Goal: Task Accomplishment & Management: Manage account settings

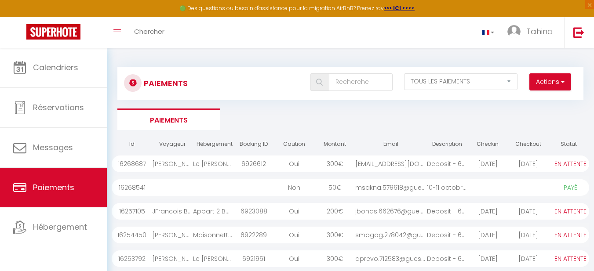
select select "2"
select select "0"
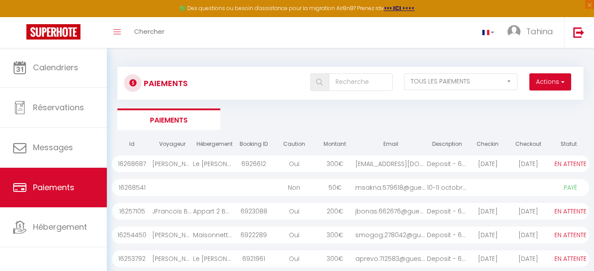
select select "0"
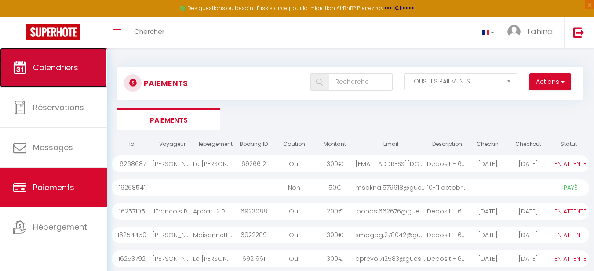
click at [54, 65] on span "Calendriers" at bounding box center [55, 67] width 45 height 11
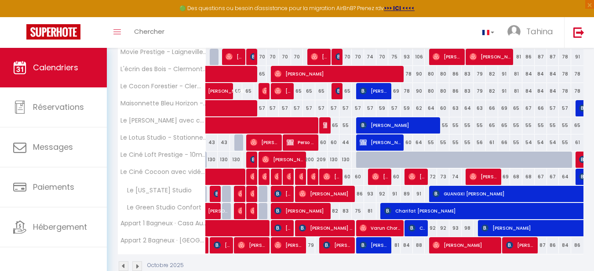
scroll to position [256, 0]
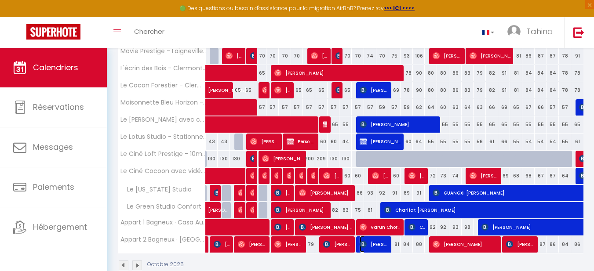
click at [370, 250] on span "[PERSON_NAME]" at bounding box center [374, 244] width 29 height 17
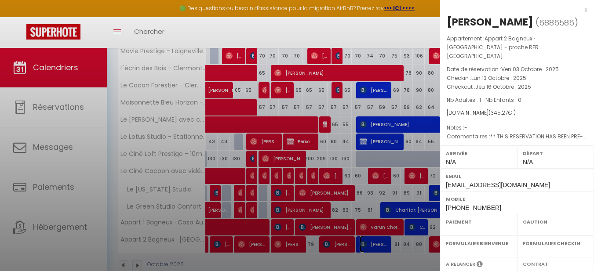
select select "OK"
select select "0"
select select "1"
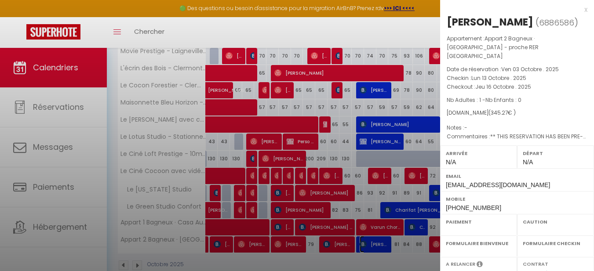
select select
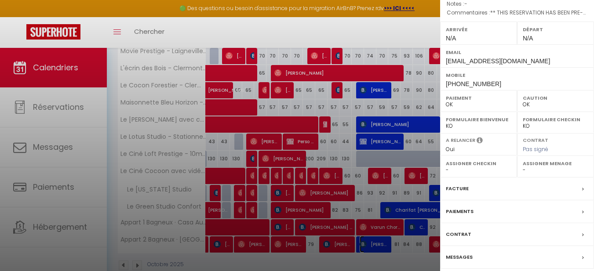
scroll to position [147, 0]
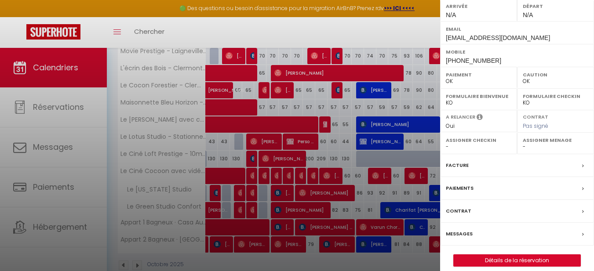
click at [469, 230] on label "Messages" at bounding box center [459, 234] width 27 height 9
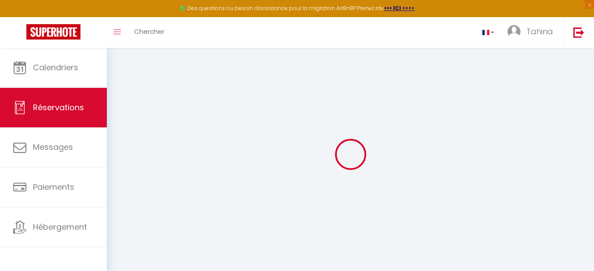
select select
checkbox input "false"
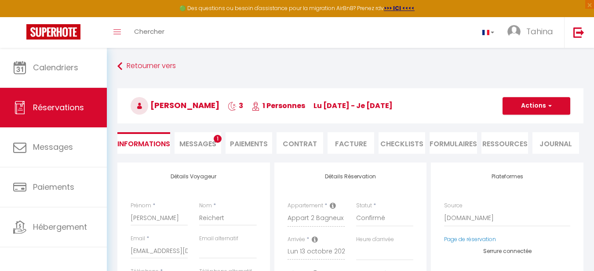
select select
checkbox input "false"
type textarea "** THIS RESERVATION HAS BEEN PRE-PAID ** Je voyage pour affaires et il est poss…"
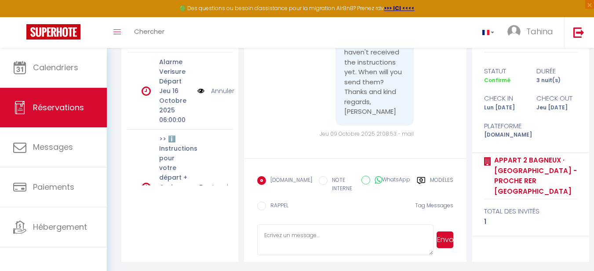
scroll to position [139, 0]
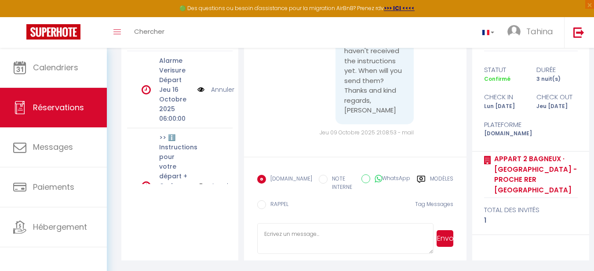
click at [423, 178] on icon at bounding box center [421, 179] width 8 height 7
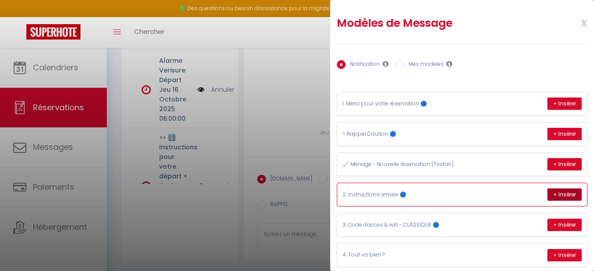
click at [556, 192] on button "+ Insérer" at bounding box center [565, 195] width 34 height 12
type textarea "Jürgen, votre arrivée approche ! Pour rappel, toutes les instructions pour votr…"
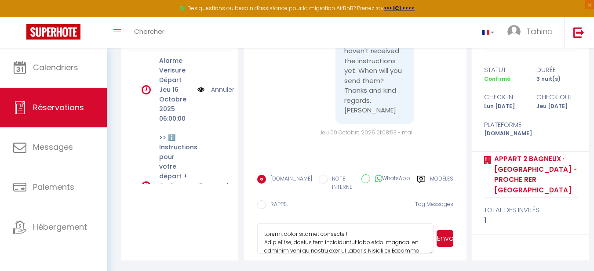
click at [443, 241] on button "Envoyer" at bounding box center [445, 238] width 17 height 17
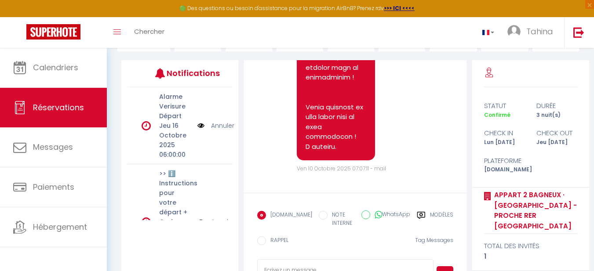
scroll to position [2246, 0]
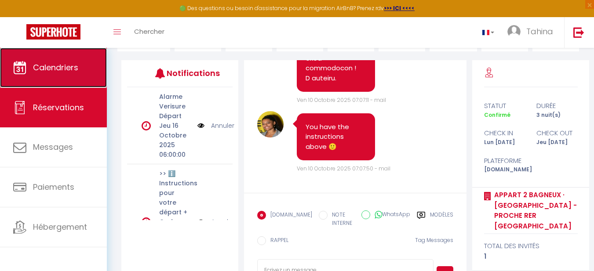
click at [48, 75] on link "Calendriers" at bounding box center [53, 68] width 107 height 40
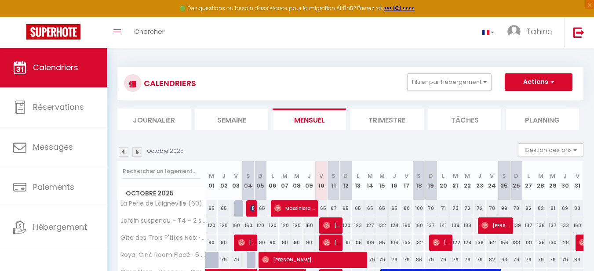
click at [154, 124] on li "Journalier" at bounding box center [153, 120] width 73 height 22
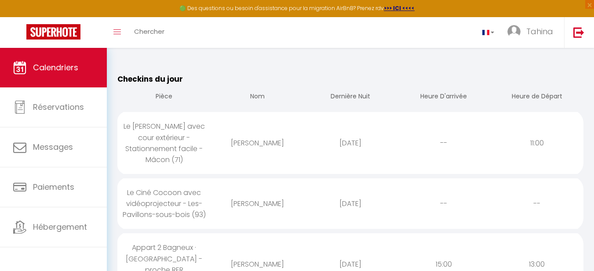
scroll to position [66, 0]
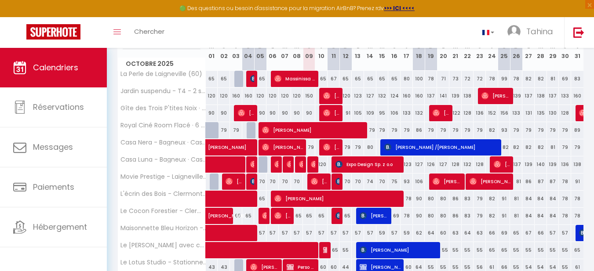
scroll to position [130, 0]
click at [323, 253] on img at bounding box center [326, 250] width 7 height 7
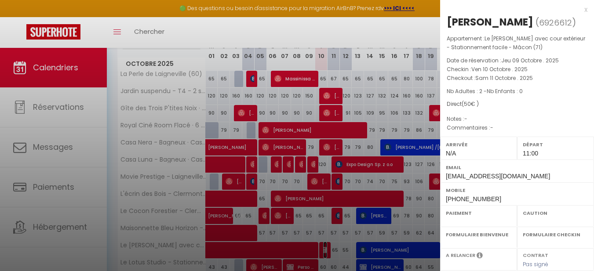
select select "OK"
select select "KO"
select select "0"
select select "1"
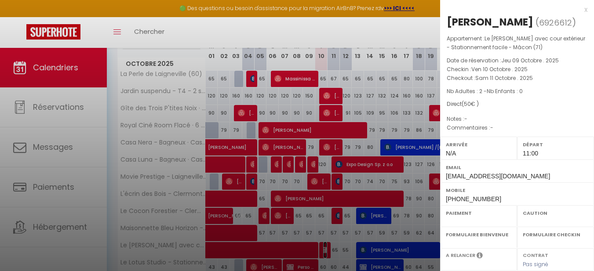
select select
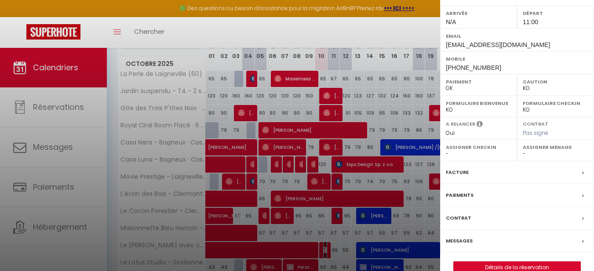
scroll to position [147, 0]
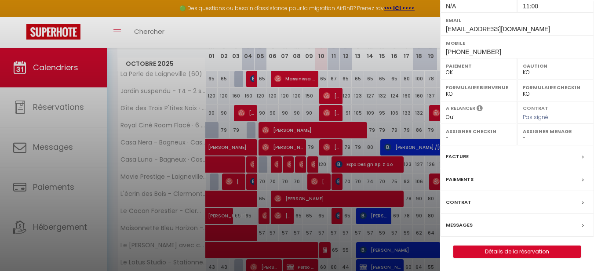
click at [461, 224] on label "Messages" at bounding box center [459, 225] width 27 height 9
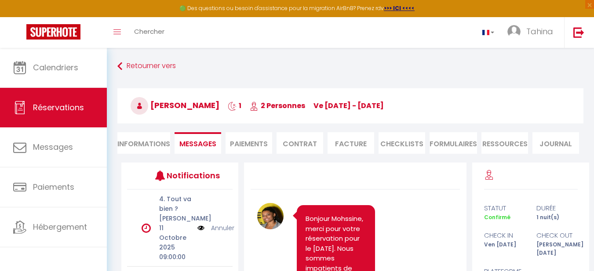
scroll to position [852, 0]
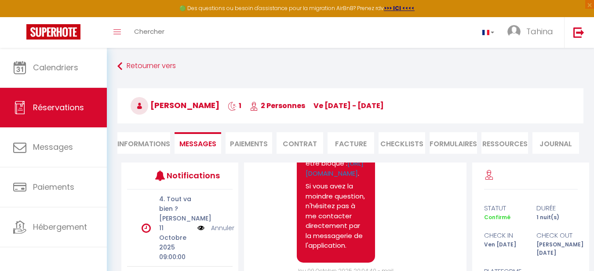
click at [262, 142] on li "Paiements" at bounding box center [249, 143] width 47 height 22
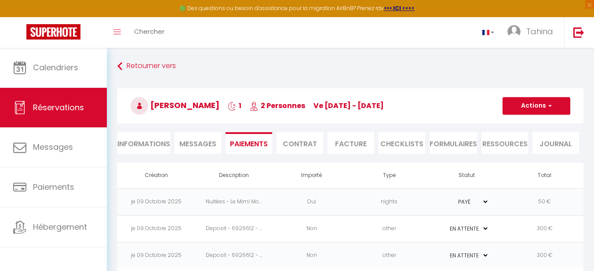
click at [485, 226] on select "PAYÉ EN ATTENTE" at bounding box center [467, 229] width 44 height 8
select select "1"
click at [445, 225] on select "PAYÉ EN ATTENTE" at bounding box center [467, 229] width 44 height 8
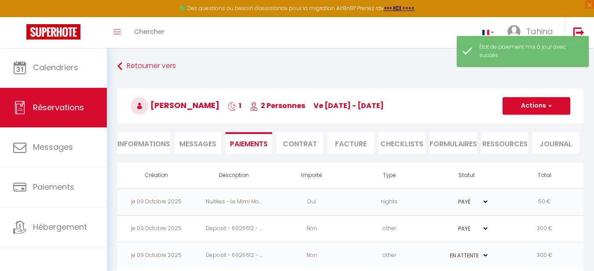
click at [485, 256] on select "PAYÉ EN ATTENTE" at bounding box center [467, 256] width 44 height 8
select select "1"
click at [445, 252] on select "PAYÉ EN ATTENTE" at bounding box center [467, 256] width 44 height 8
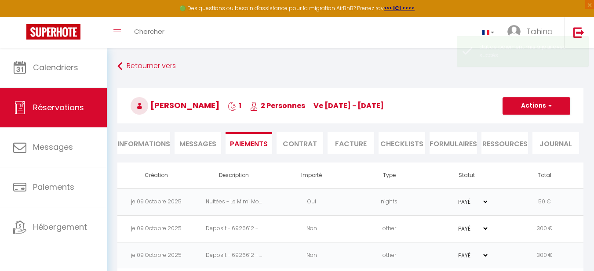
click at [203, 146] on span "Messages" at bounding box center [197, 144] width 37 height 10
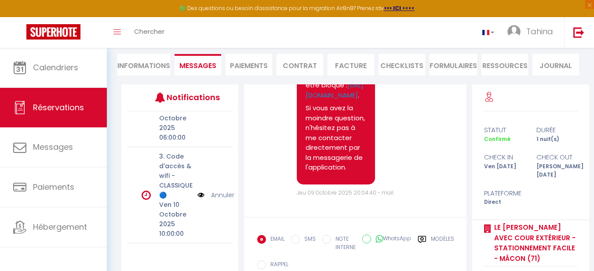
scroll to position [172, 0]
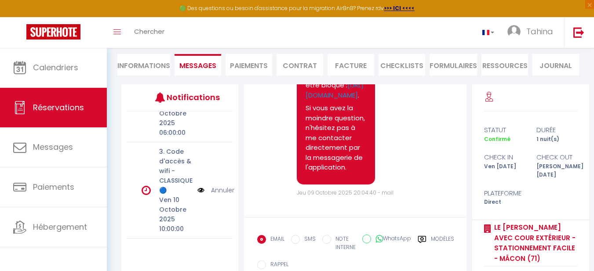
click at [178, 159] on p "3. Code d'accès & wifi - CLASSIQUE 🔵" at bounding box center [175, 171] width 33 height 48
click at [423, 239] on icon at bounding box center [422, 239] width 8 height 7
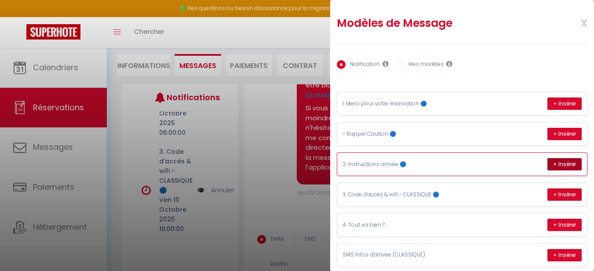
click at [557, 166] on button "+ Insérer" at bounding box center [565, 164] width 34 height 12
type textarea "Loremips, dolor sitamet consecte ! Adip elitse, doeius tem incididuntut labo et…"
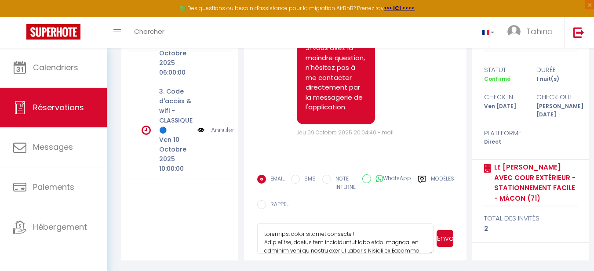
click at [444, 242] on button "Envoyer" at bounding box center [445, 238] width 17 height 17
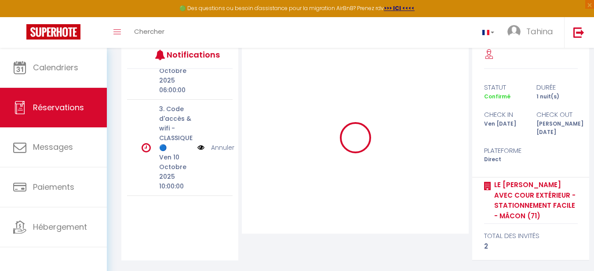
scroll to position [113, 0]
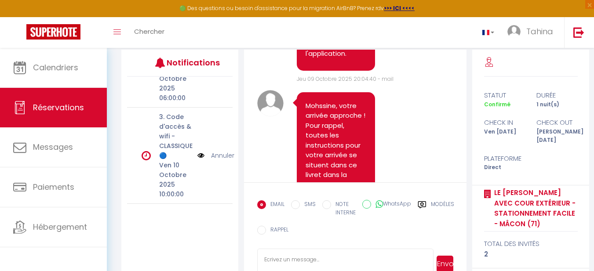
click at [421, 207] on icon at bounding box center [422, 205] width 9 height 9
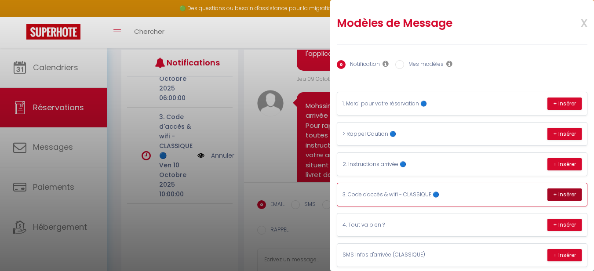
click at [560, 194] on button "+ Insérer" at bounding box center [565, 195] width 34 height 12
type textarea "Loremips, dolor sitamet consect a El Sedd Eius temp inci utlaboree - Doloremagn…"
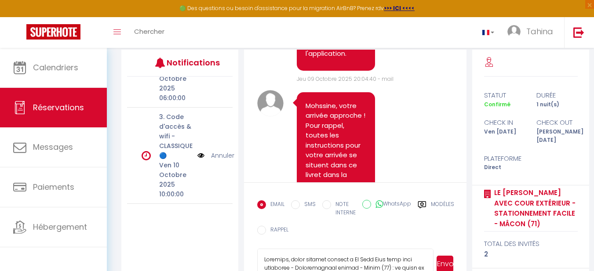
click at [445, 262] on button "Envoyer" at bounding box center [445, 264] width 17 height 17
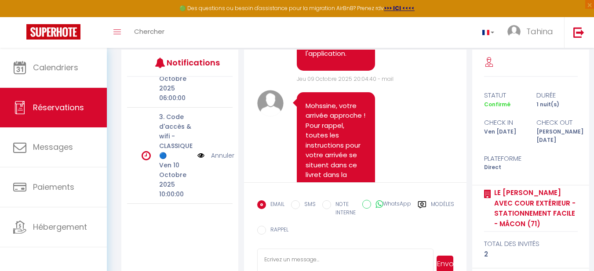
scroll to position [1901, 0]
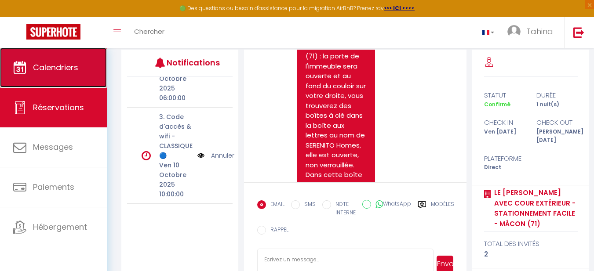
click at [56, 69] on span "Calendriers" at bounding box center [55, 67] width 45 height 11
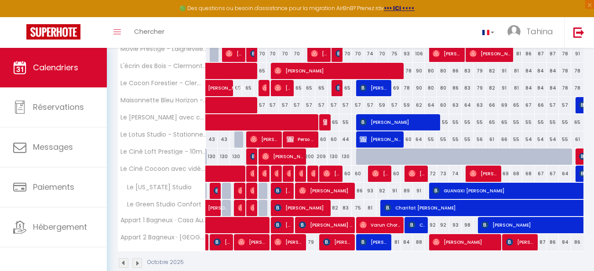
scroll to position [259, 0]
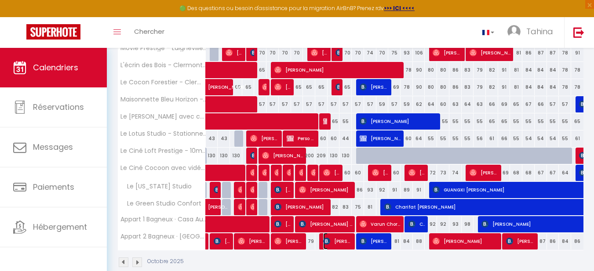
click at [341, 248] on span "[PERSON_NAME]" at bounding box center [337, 241] width 29 height 17
select select "OK"
select select "0"
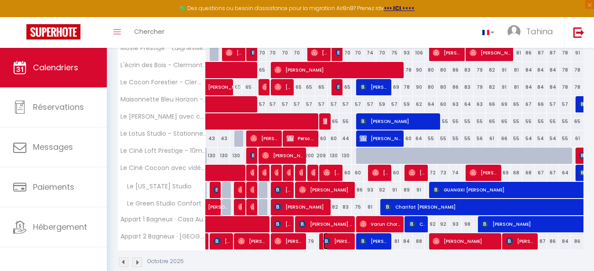
select select "1"
select select
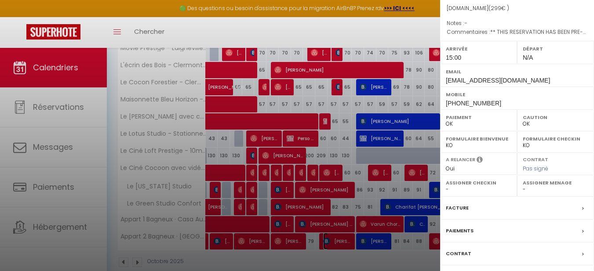
scroll to position [147, 0]
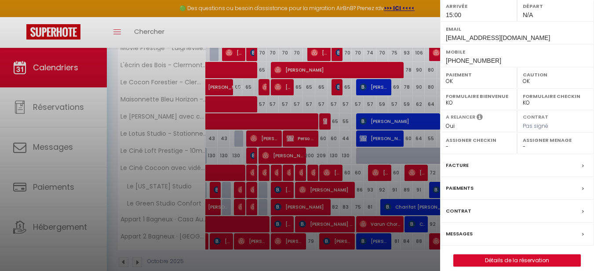
click at [455, 230] on label "Messages" at bounding box center [459, 234] width 27 height 9
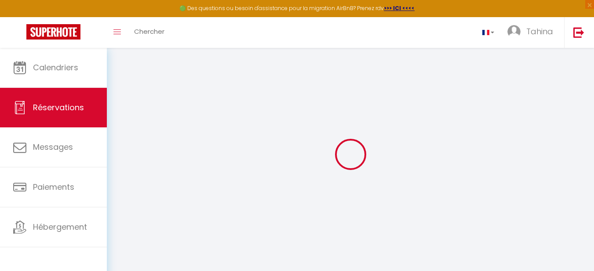
select select
checkbox input "false"
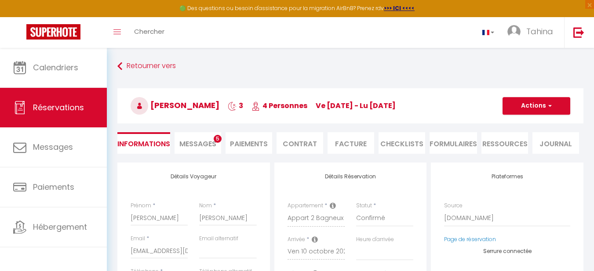
select select
checkbox input "false"
type textarea "** THIS RESERVATION HAS BEEN PRE-PAID ** BOOKING NOTE : Payment charge is EUR 4…"
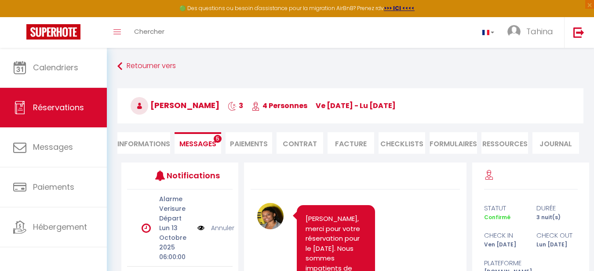
scroll to position [3937, 0]
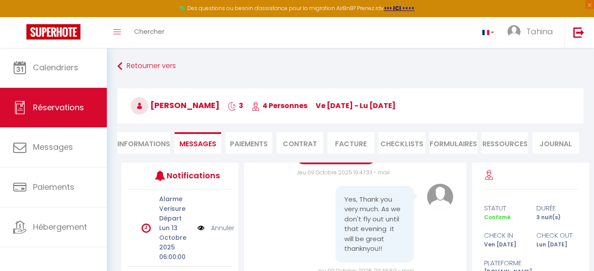
click at [252, 145] on li "Paiements" at bounding box center [249, 143] width 47 height 22
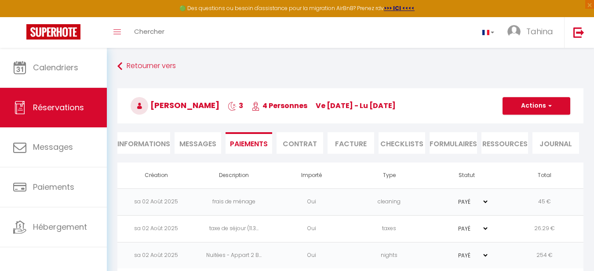
click at [200, 144] on span "Messages" at bounding box center [197, 144] width 37 height 10
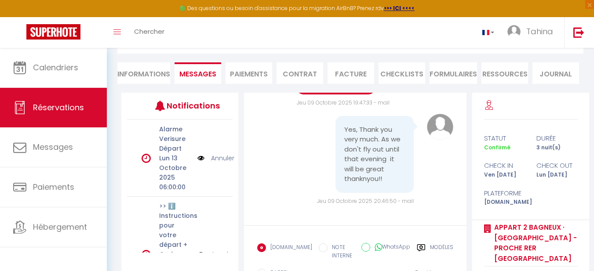
scroll to position [3937, 0]
